Goal: Transaction & Acquisition: Purchase product/service

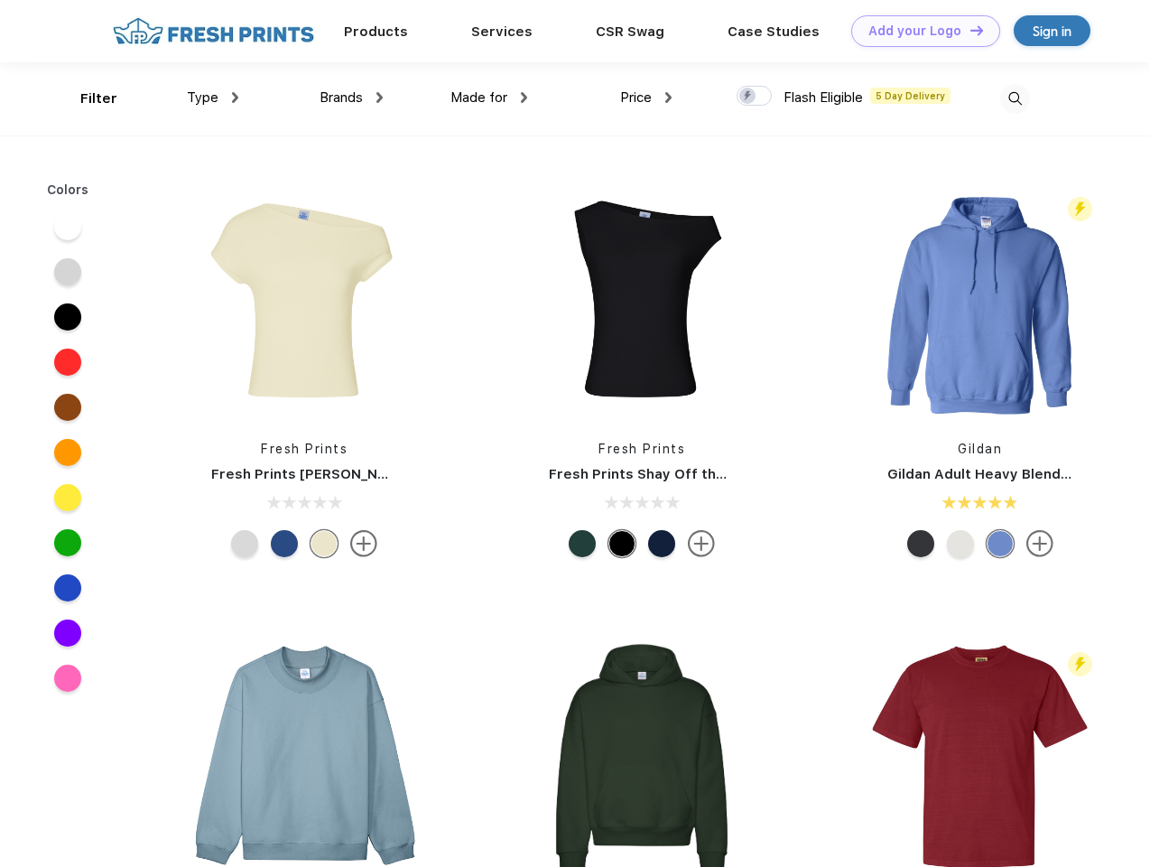
click at [919, 31] on link "Add your Logo Design Tool" at bounding box center [925, 31] width 149 height 32
click at [0, 0] on div "Design Tool" at bounding box center [0, 0] width 0 height 0
click at [969, 30] on link "Add your Logo Design Tool" at bounding box center [925, 31] width 149 height 32
click at [87, 98] on div "Filter" at bounding box center [98, 98] width 37 height 21
click at [213, 97] on span "Type" at bounding box center [203, 97] width 32 height 16
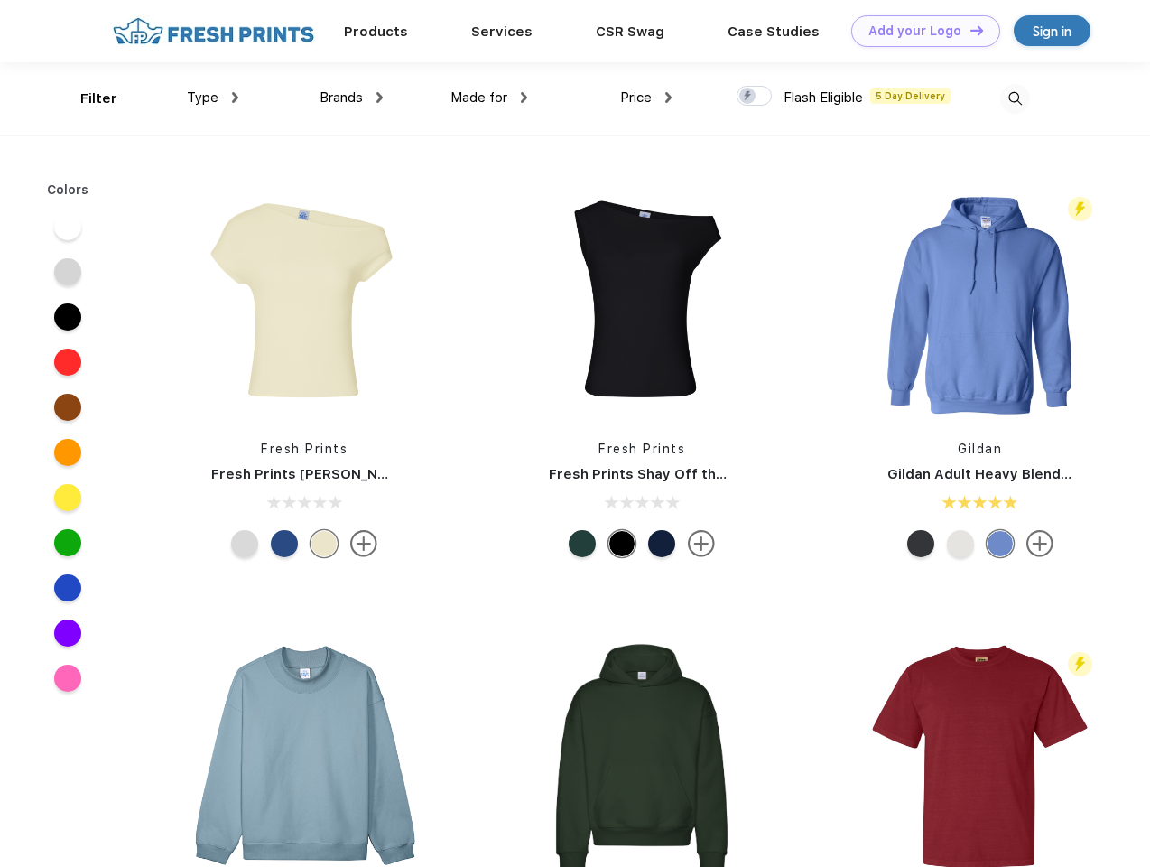
click at [351, 97] on span "Brands" at bounding box center [341, 97] width 43 height 16
click at [489, 97] on span "Made for" at bounding box center [478, 97] width 57 height 16
click at [646, 97] on span "Price" at bounding box center [636, 97] width 32 height 16
click at [755, 97] on div at bounding box center [754, 96] width 35 height 20
click at [748, 97] on input "checkbox" at bounding box center [743, 91] width 12 height 12
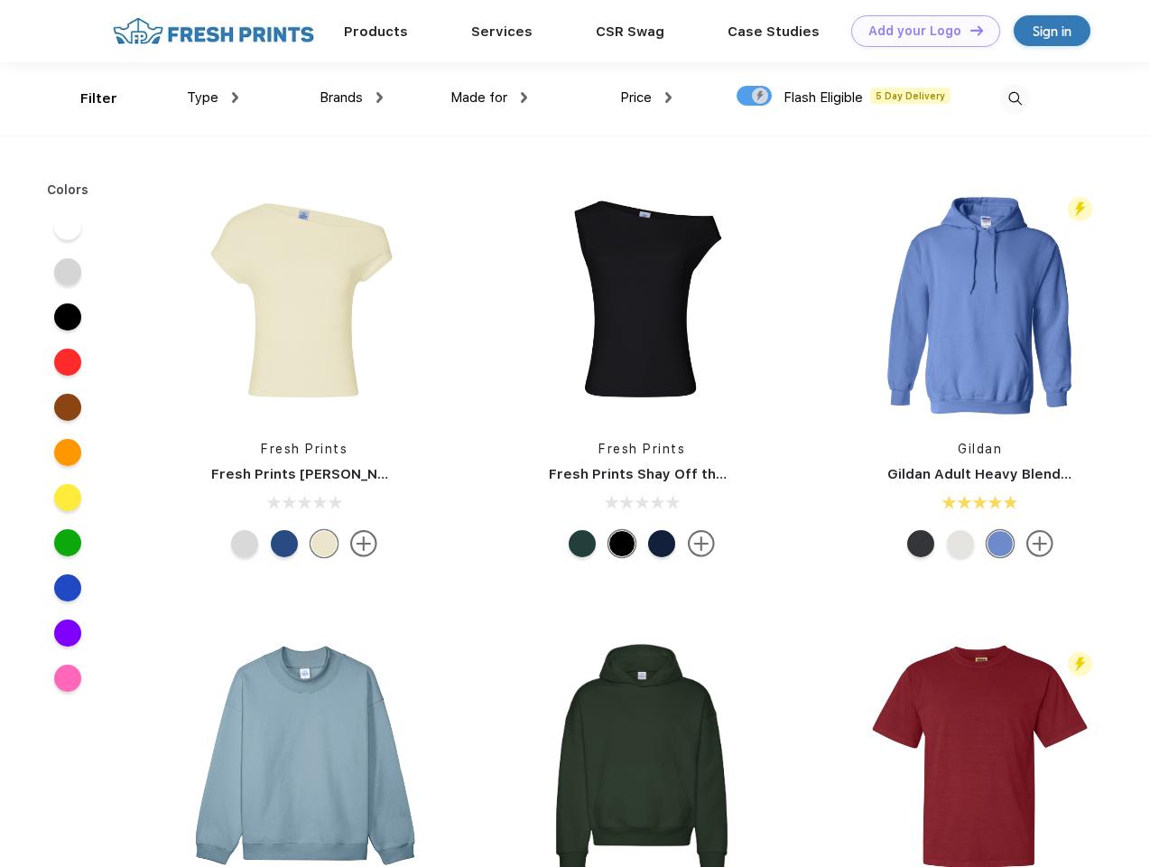
click at [1015, 98] on img at bounding box center [1015, 99] width 30 height 30
